Goal: Find specific page/section: Find specific page/section

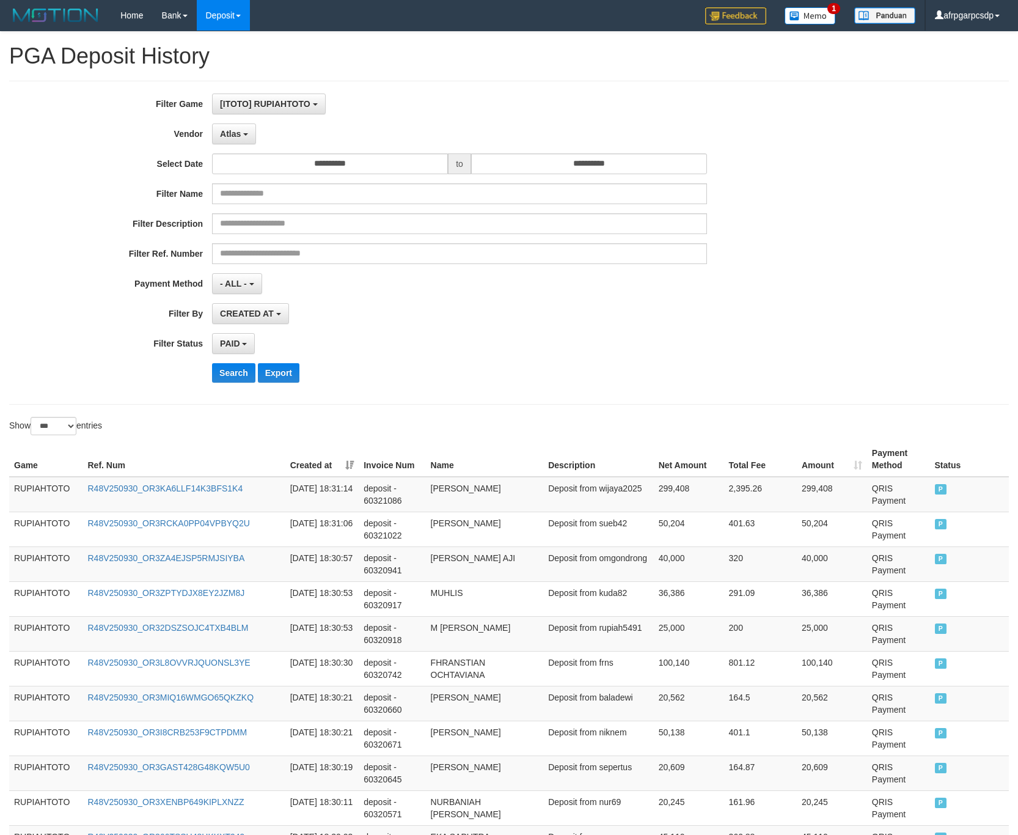
select select "**********"
select select "*"
select select "***"
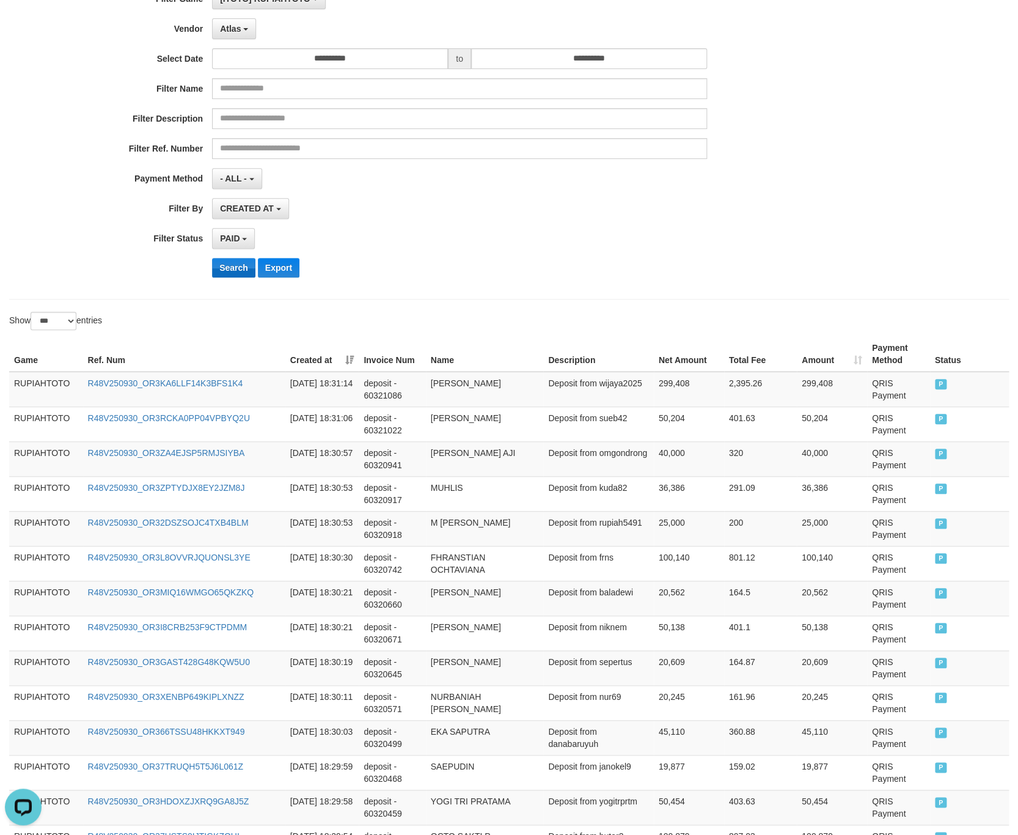
scroll to position [36, 0]
click at [240, 273] on button "Search" at bounding box center [233, 268] width 43 height 20
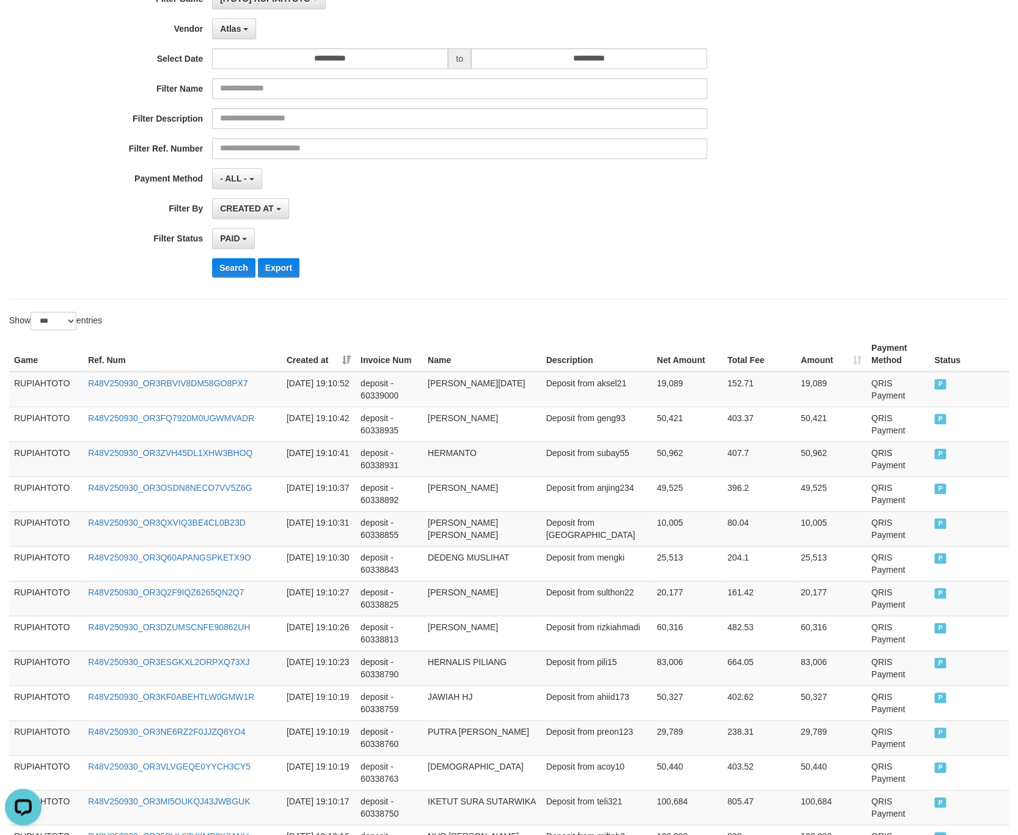
click at [252, 276] on div "Search Export" at bounding box center [530, 268] width 636 height 20
click at [251, 276] on button "Search" at bounding box center [233, 268] width 43 height 20
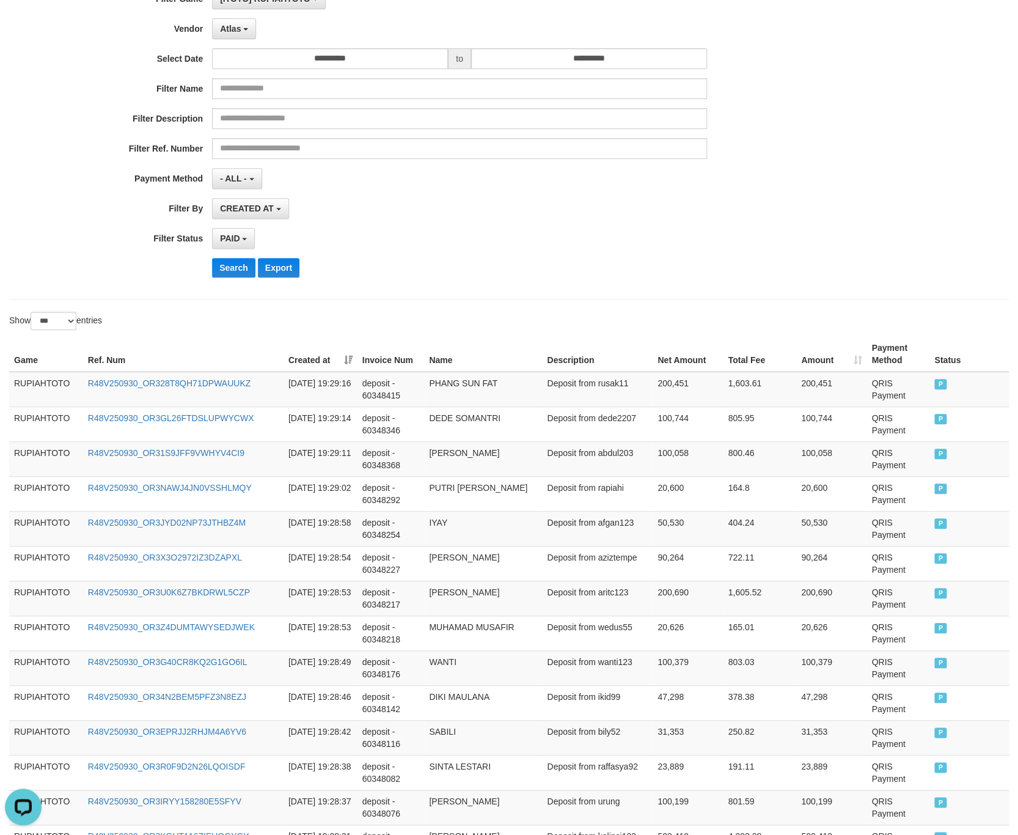
click at [525, 245] on div "PAID SELECT ALL - ALL - SELECT STATUS PENDING/UNPAID PAID CANCELED EXPIRED" at bounding box center [459, 238] width 495 height 21
click at [244, 266] on button "Search" at bounding box center [233, 268] width 43 height 20
click at [279, 273] on button "Export" at bounding box center [279, 268] width 42 height 20
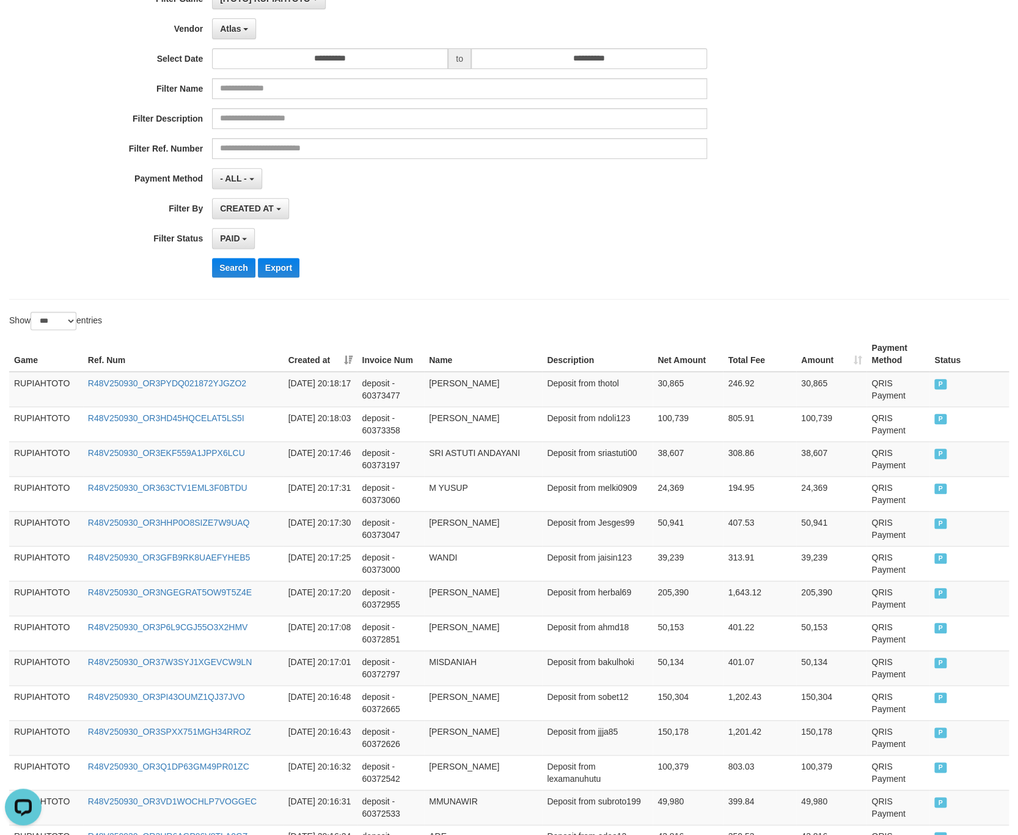
click at [584, 218] on div "CREATED AT PAID AT CREATED AT" at bounding box center [459, 208] width 495 height 21
